Goal: Task Accomplishment & Management: Complete application form

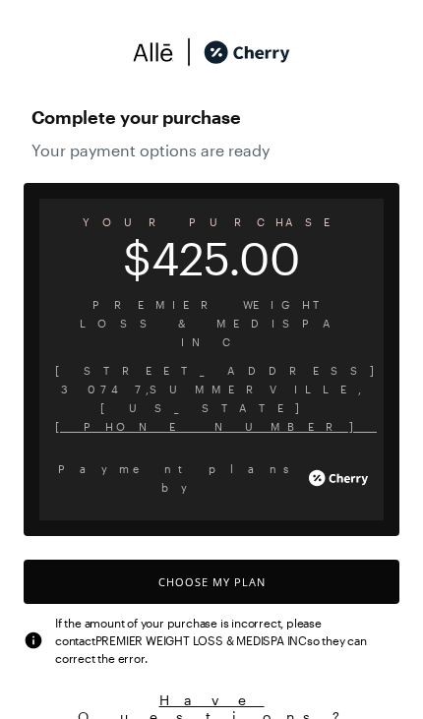
scroll to position [1626, 0]
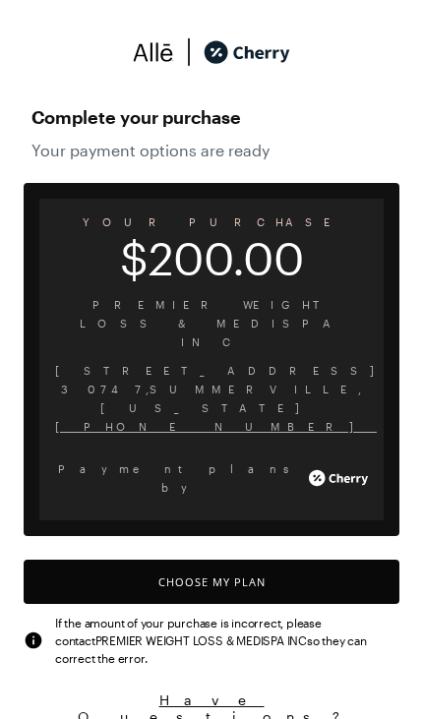
click at [286, 560] on button "Choose My Plan" at bounding box center [212, 582] width 376 height 44
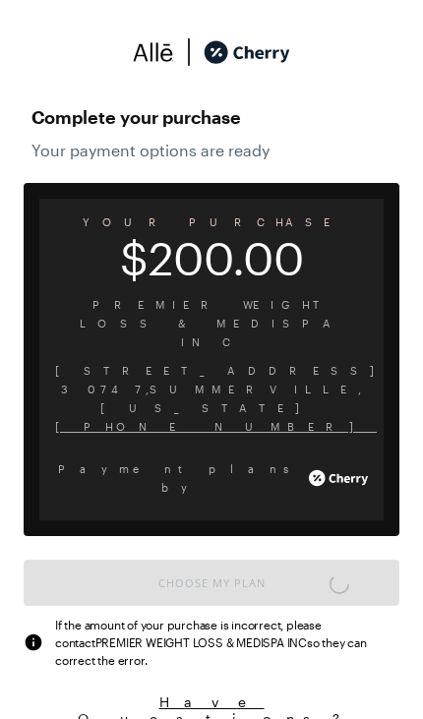
scroll to position [1626, 0]
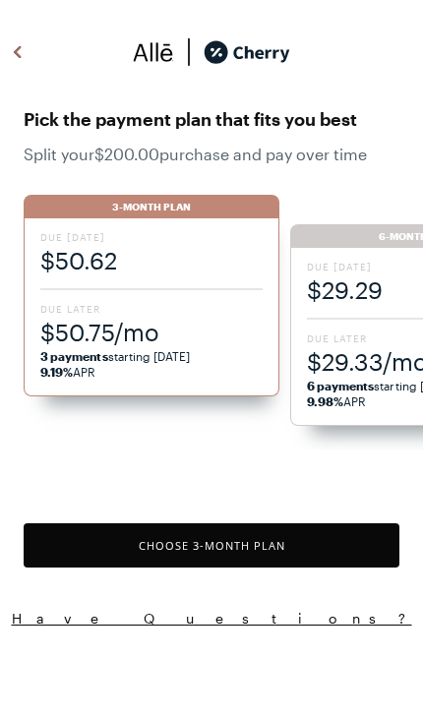
click at [242, 549] on button "Choose 3 -Month Plan" at bounding box center [212, 545] width 376 height 44
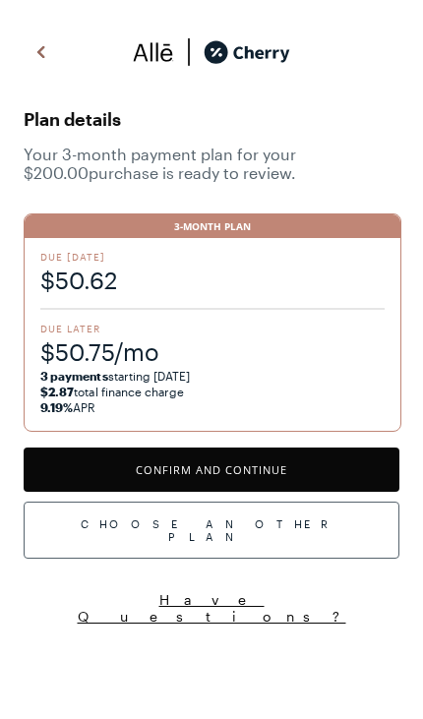
click at [311, 471] on button "Confirm and Continue" at bounding box center [212, 469] width 376 height 44
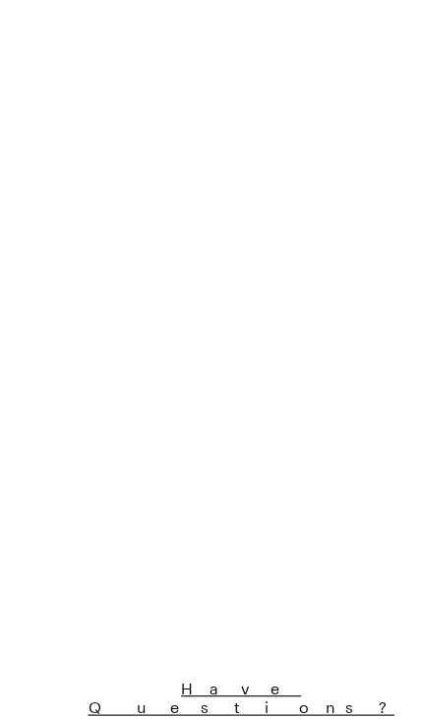
scroll to position [89, 0]
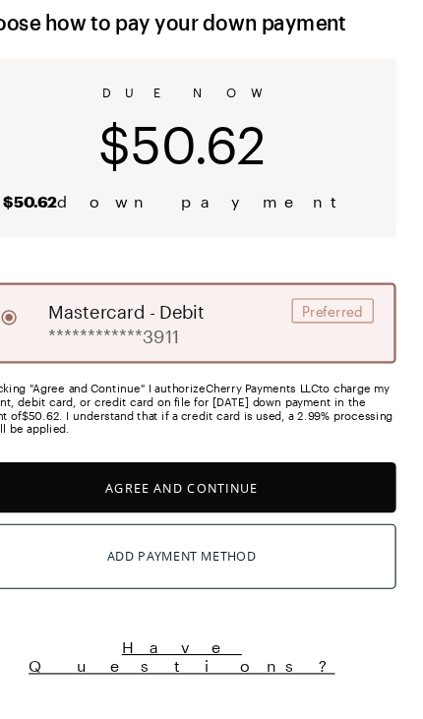
click at [284, 495] on button "Agree and Continue" at bounding box center [212, 517] width 376 height 44
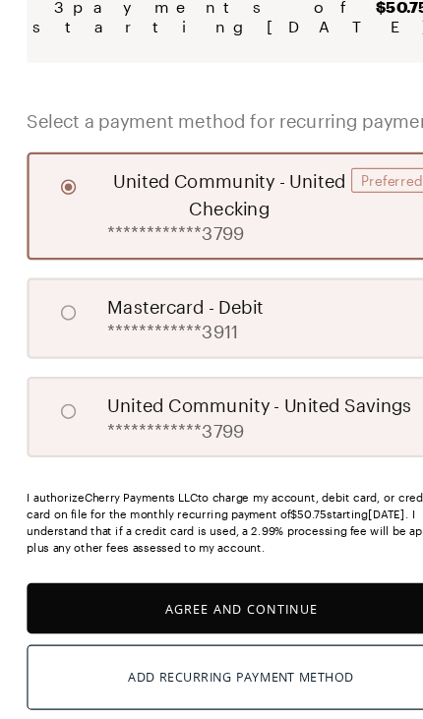
scroll to position [275, 0]
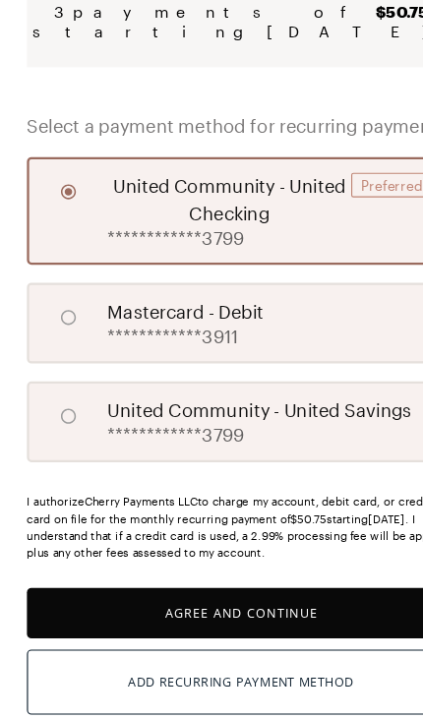
click at [319, 527] on button "Agree and Continue" at bounding box center [212, 549] width 376 height 44
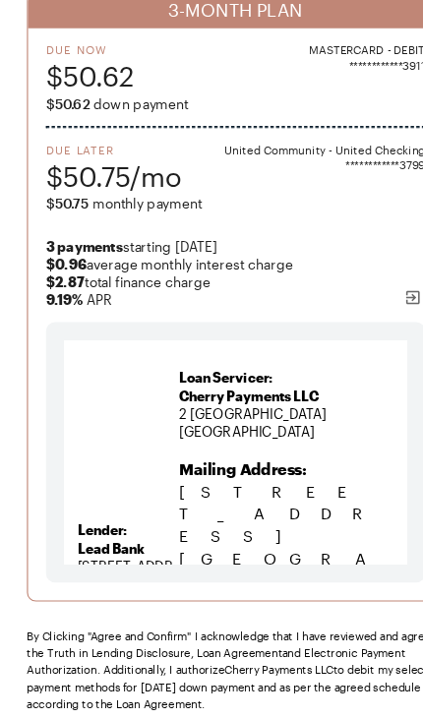
scroll to position [186, 0]
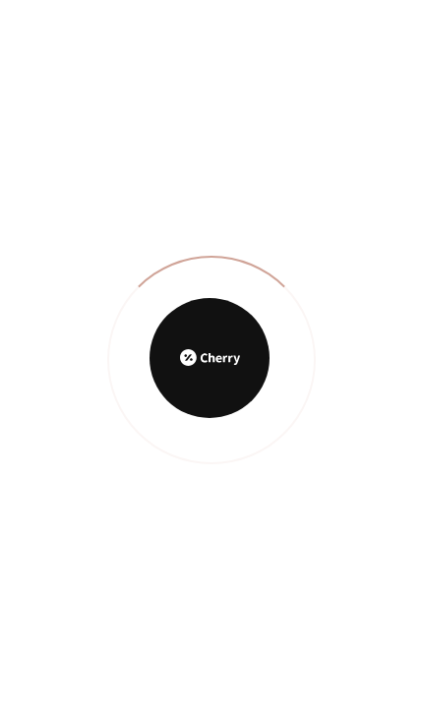
scroll to position [1109, 0]
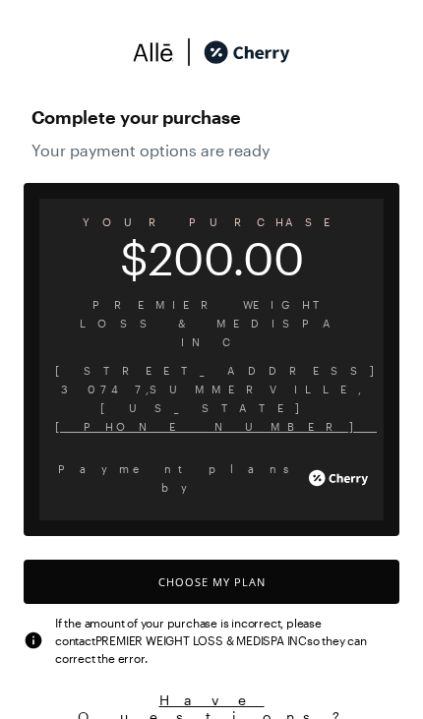
click at [289, 560] on button "Choose My Plan" at bounding box center [212, 582] width 376 height 44
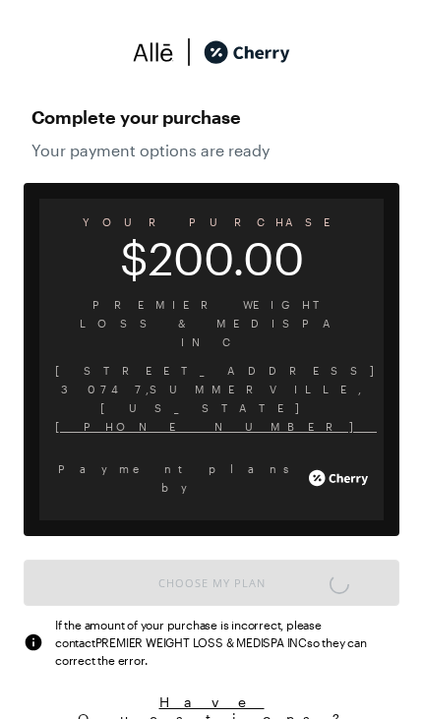
scroll to position [1626, 0]
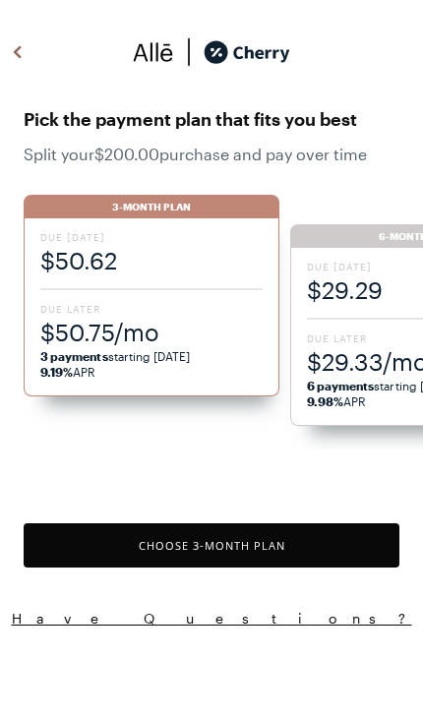
click at [209, 343] on span "$50.75/mo" at bounding box center [151, 332] width 222 height 32
click at [252, 541] on button "Choose 3 -Month Plan" at bounding box center [212, 545] width 376 height 44
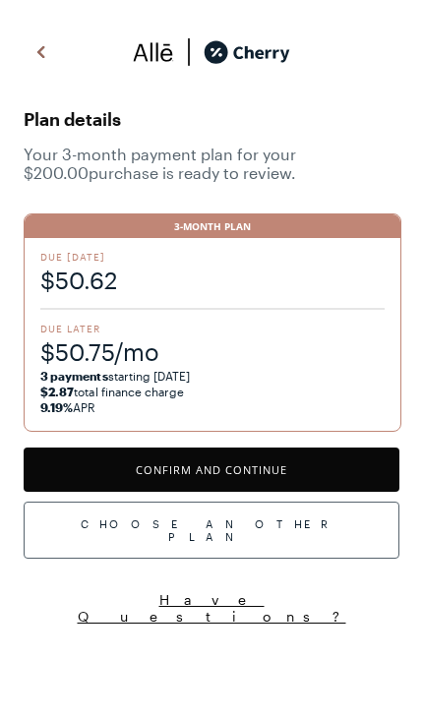
click at [313, 471] on button "Confirm and Continue" at bounding box center [212, 469] width 376 height 44
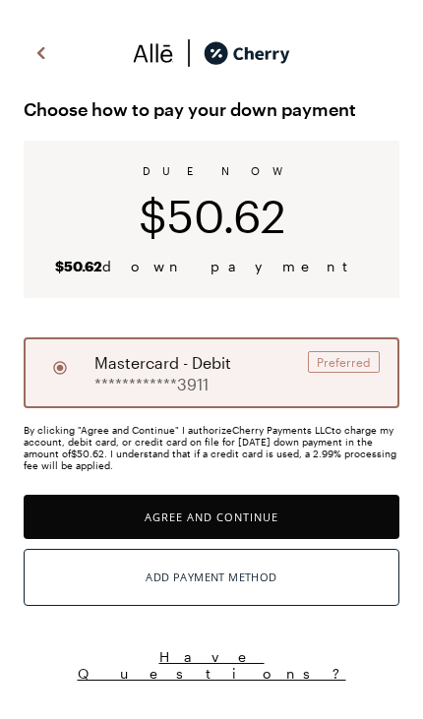
click at [311, 512] on button "Agree and Continue" at bounding box center [212, 517] width 376 height 44
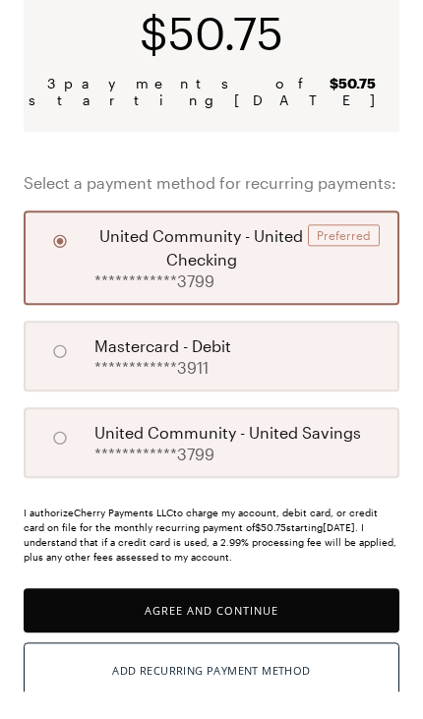
scroll to position [187, 0]
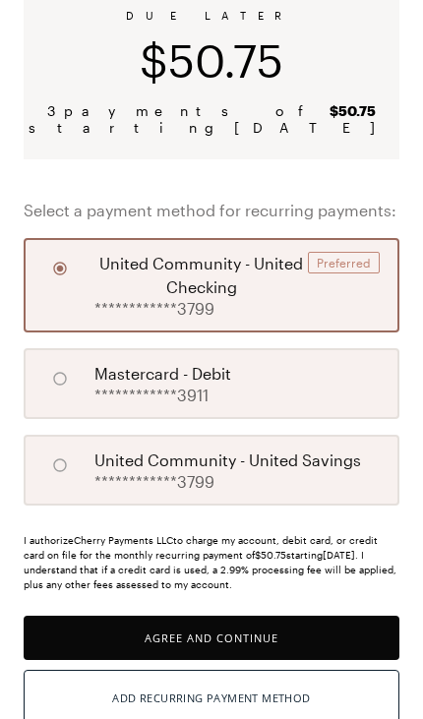
click at [301, 641] on button "Agree and Continue" at bounding box center [212, 638] width 376 height 44
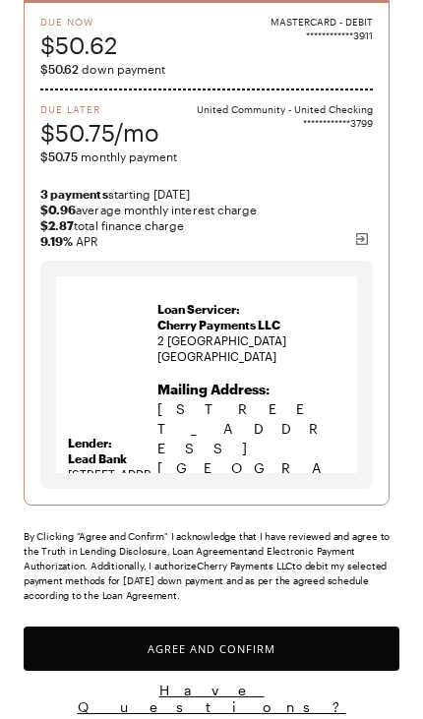
scroll to position [218, 0]
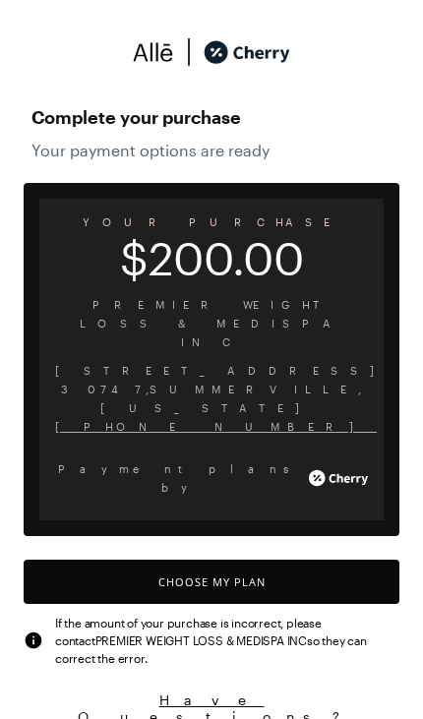
click at [340, 560] on button "Choose My Plan" at bounding box center [212, 582] width 376 height 44
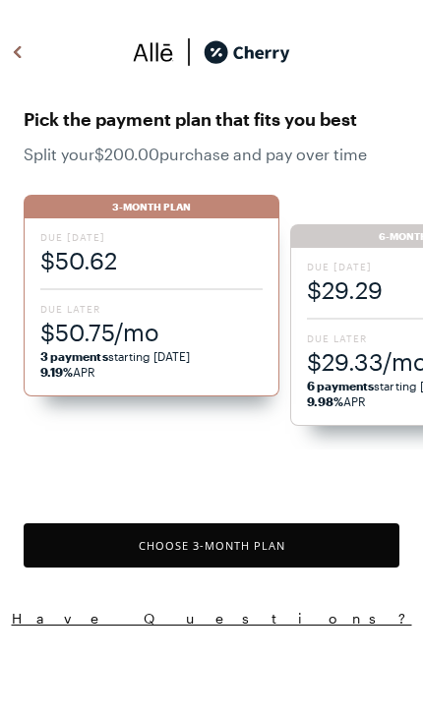
scroll to position [1626, 0]
click at [336, 546] on button "Choose 3 -Month Plan" at bounding box center [212, 545] width 376 height 44
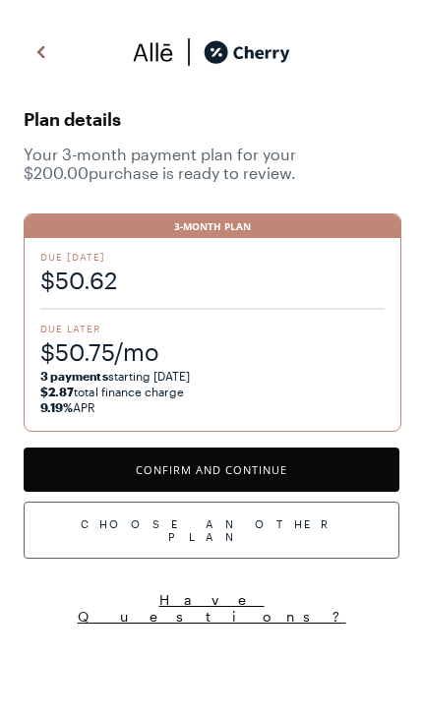
click at [328, 485] on button "Confirm and Continue" at bounding box center [212, 469] width 376 height 44
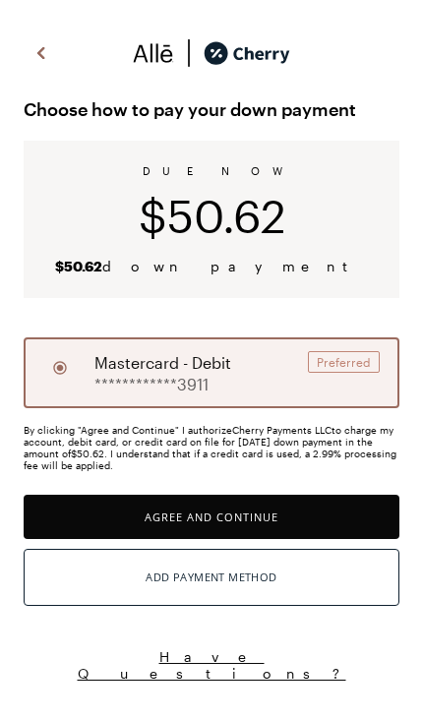
click at [267, 528] on button "Agree and Continue" at bounding box center [212, 517] width 376 height 44
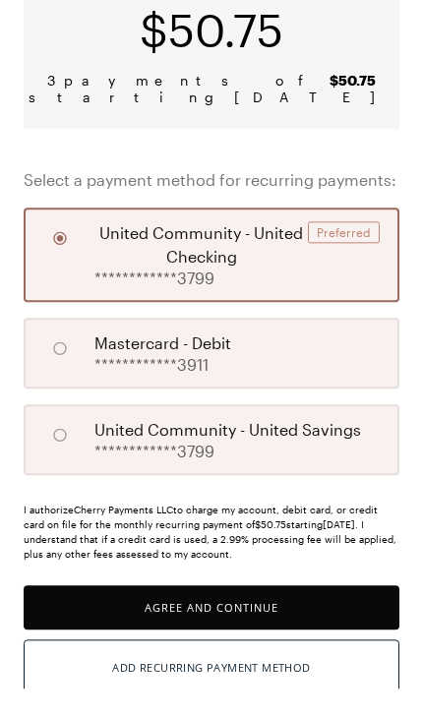
scroll to position [187, 0]
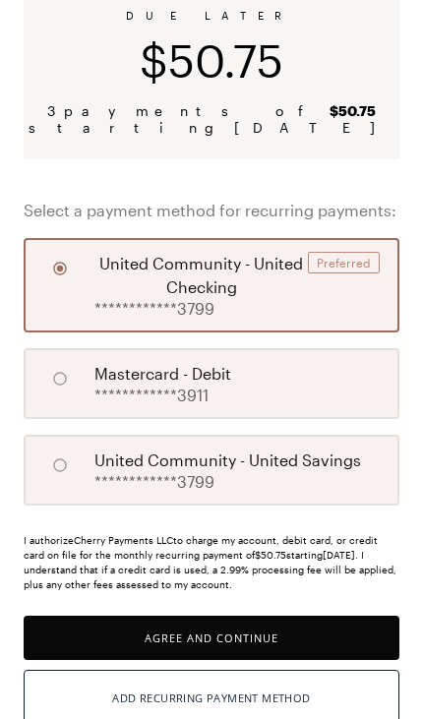
click at [102, 638] on button "Agree and Continue" at bounding box center [212, 638] width 376 height 44
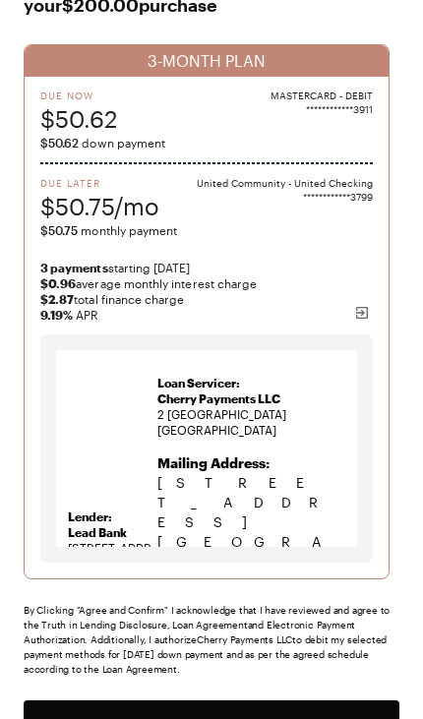
scroll to position [219, 0]
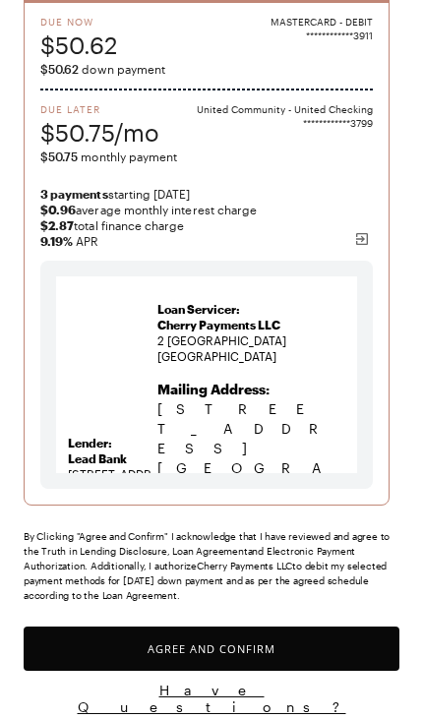
click at [266, 656] on button "Agree and Confirm" at bounding box center [212, 648] width 376 height 44
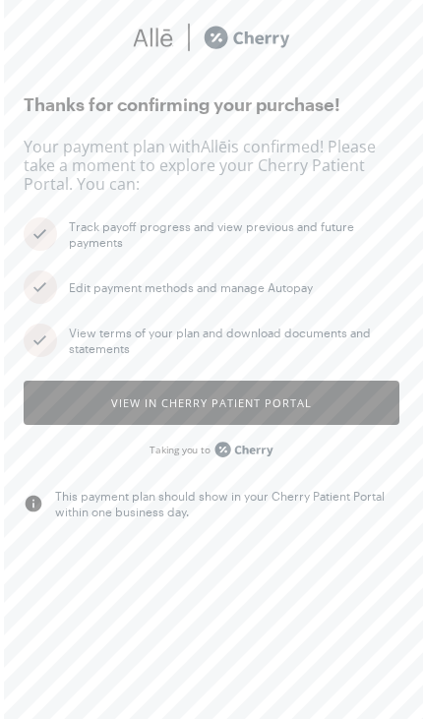
scroll to position [15, 0]
click at [326, 413] on button "View in Cherry patient portal" at bounding box center [212, 403] width 376 height 44
